Goal: Find specific page/section: Find specific page/section

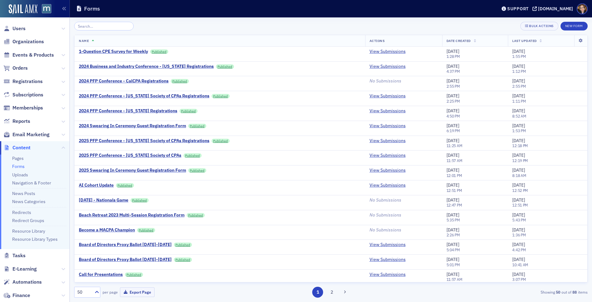
click at [116, 27] on input "search" at bounding box center [103, 26] width 59 height 9
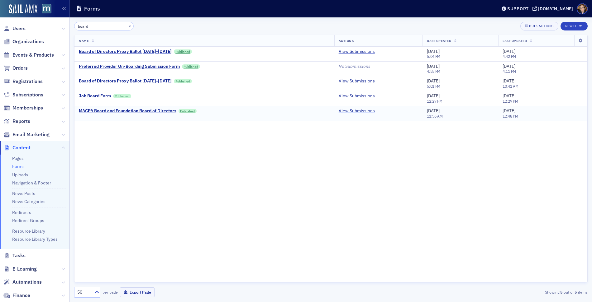
type input "board"
click at [354, 113] on link "View Submissions" at bounding box center [356, 111] width 36 height 6
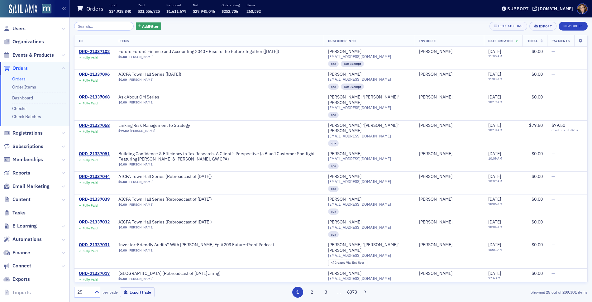
click at [19, 67] on span "Orders" at bounding box center [19, 68] width 15 height 7
click at [184, 151] on span "Building Confidence & Efficiency in Tax Research: A Client’s Perspective (a Blu…" at bounding box center [218, 156] width 201 height 11
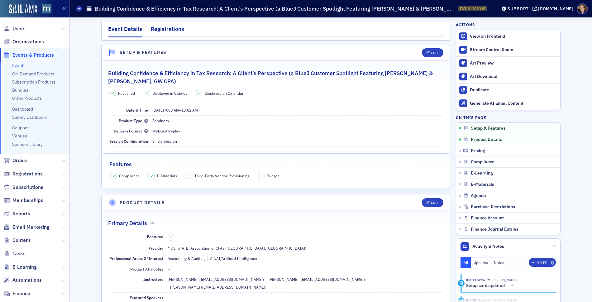
click at [166, 28] on div "Registrations" at bounding box center [167, 31] width 33 height 12
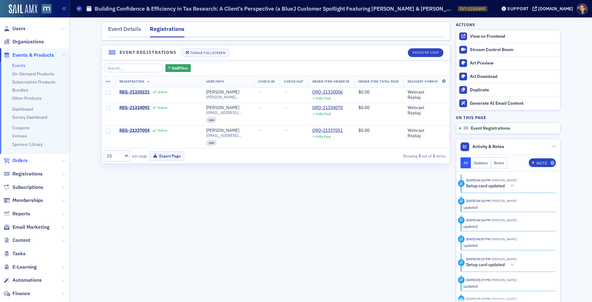
click at [16, 160] on span "Orders" at bounding box center [19, 160] width 15 height 7
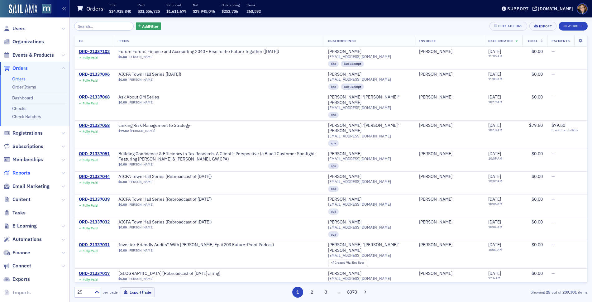
click at [22, 172] on span "Reports" at bounding box center [21, 172] width 18 height 7
